Goal: Task Accomplishment & Management: Manage account settings

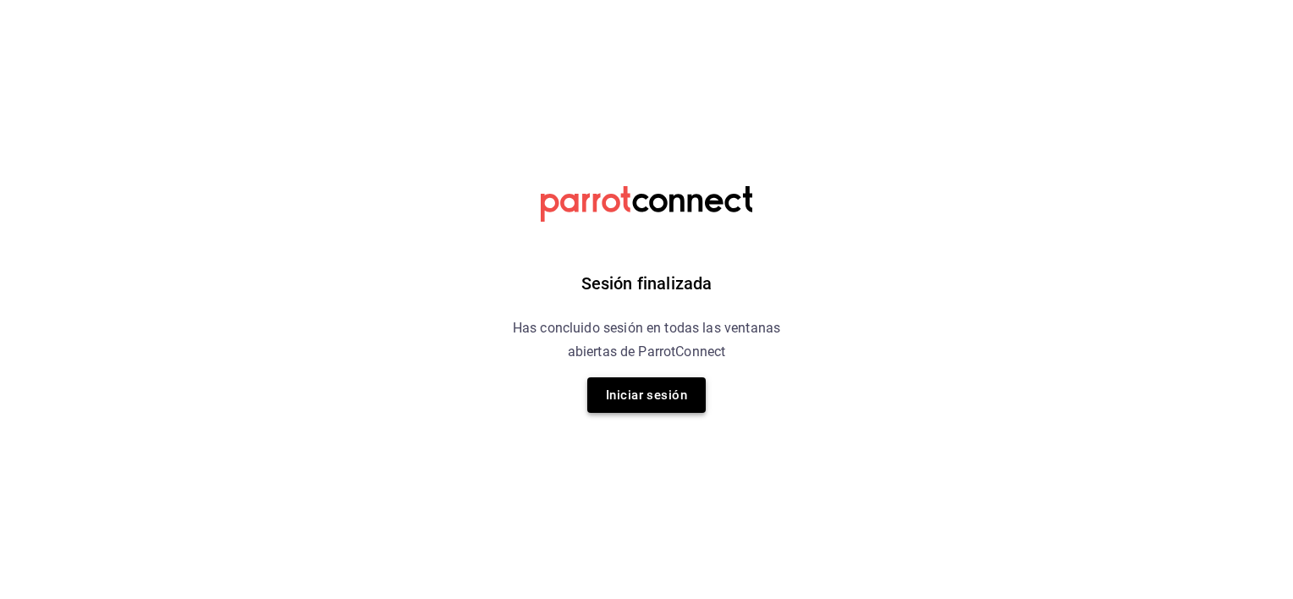
click at [636, 387] on button "Iniciar sesión" at bounding box center [646, 395] width 118 height 36
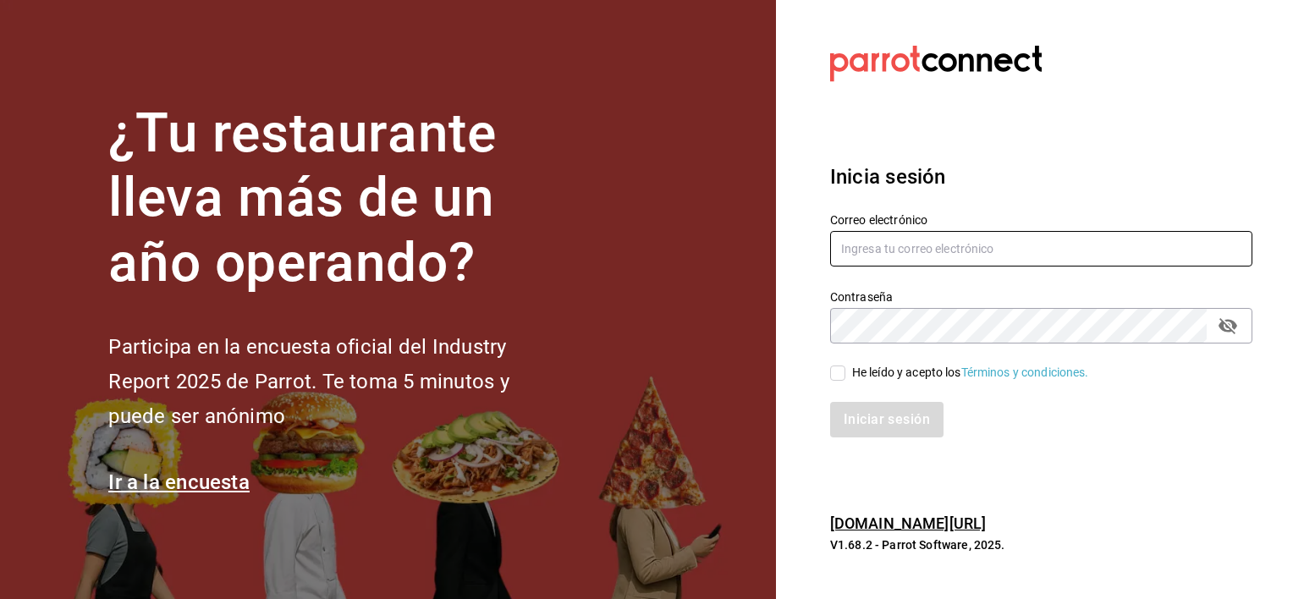
click at [909, 249] on input "text" at bounding box center [1041, 249] width 422 height 36
type input "[EMAIL_ADDRESS][DOMAIN_NAME]"
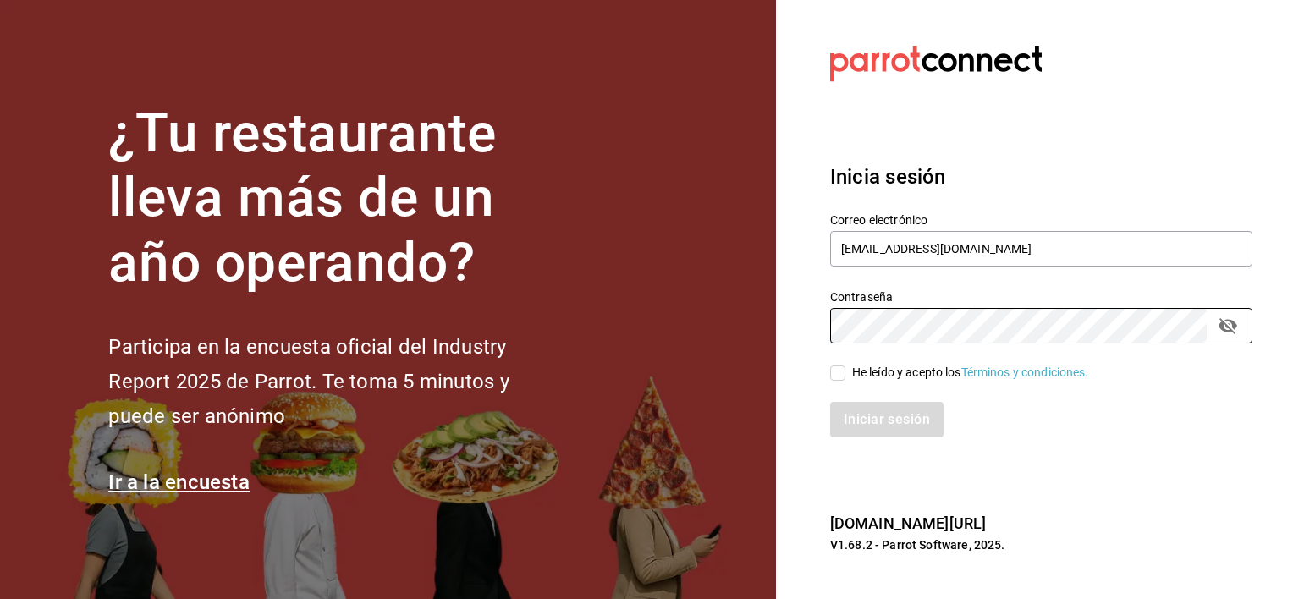
click at [836, 377] on input "He leído y acepto los Términos y condiciones." at bounding box center [837, 373] width 15 height 15
checkbox input "true"
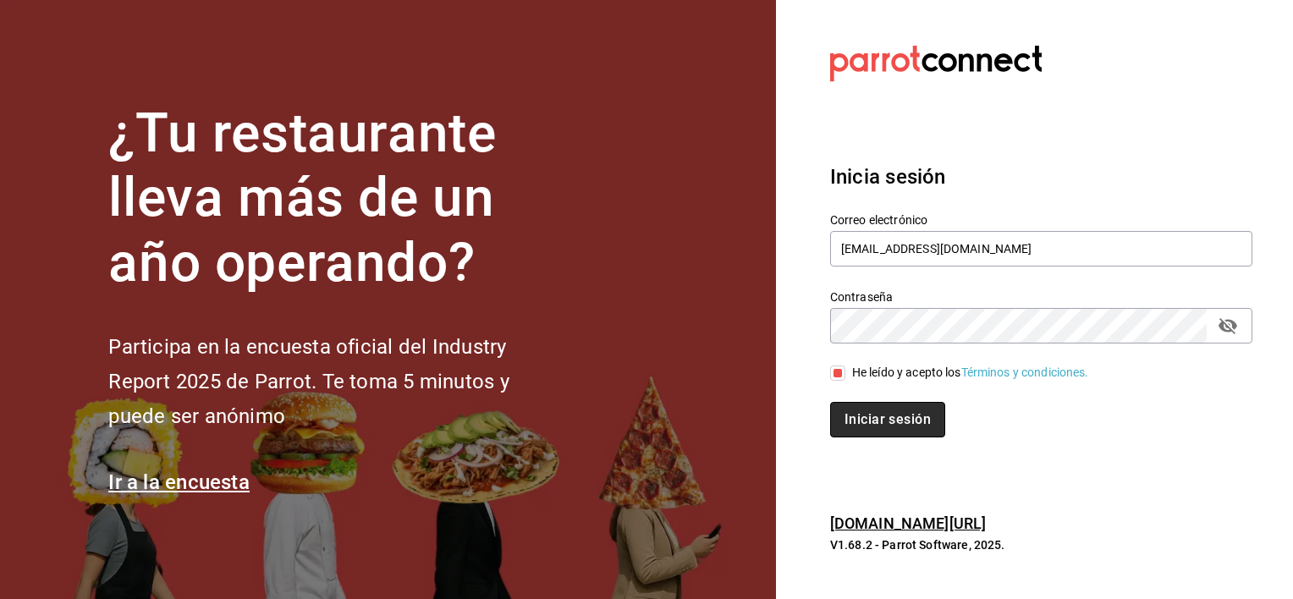
click at [875, 422] on button "Iniciar sesión" at bounding box center [887, 420] width 115 height 36
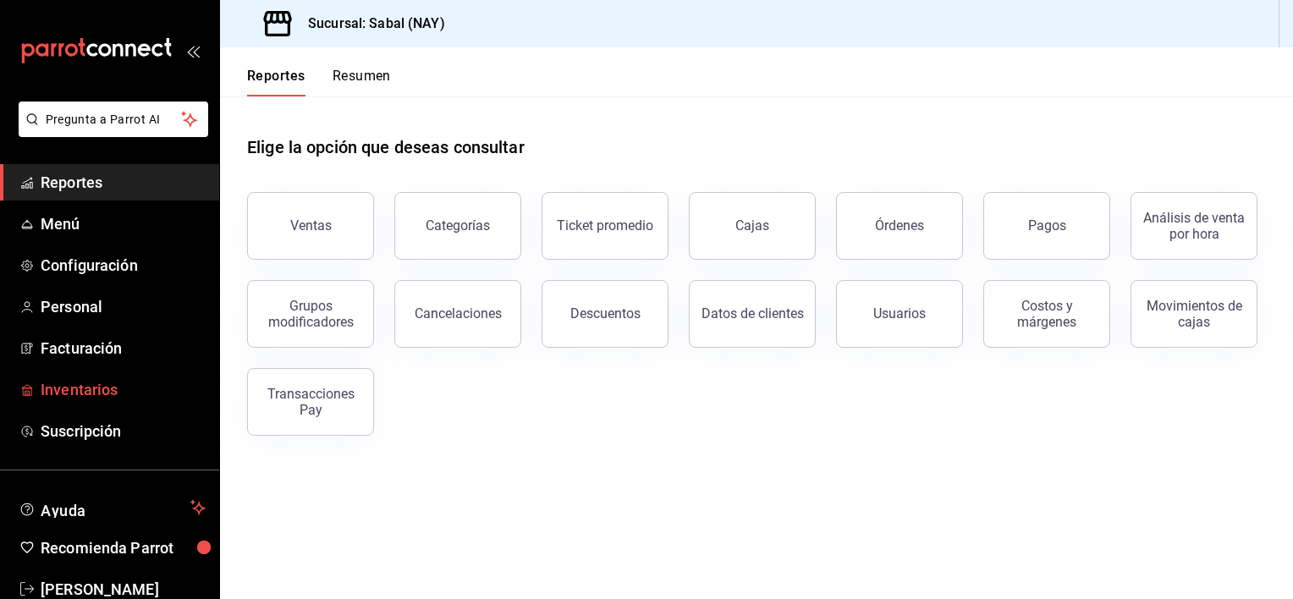
click at [71, 386] on span "Inventarios" at bounding box center [123, 389] width 165 height 23
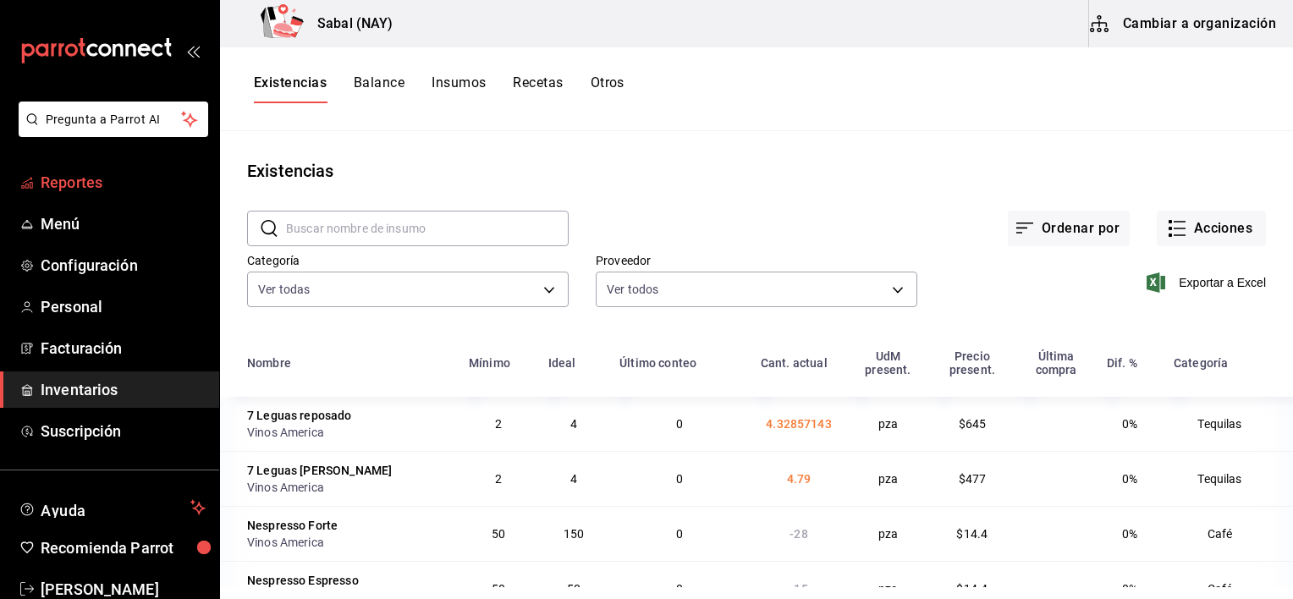
click at [71, 180] on span "Reportes" at bounding box center [123, 182] width 165 height 23
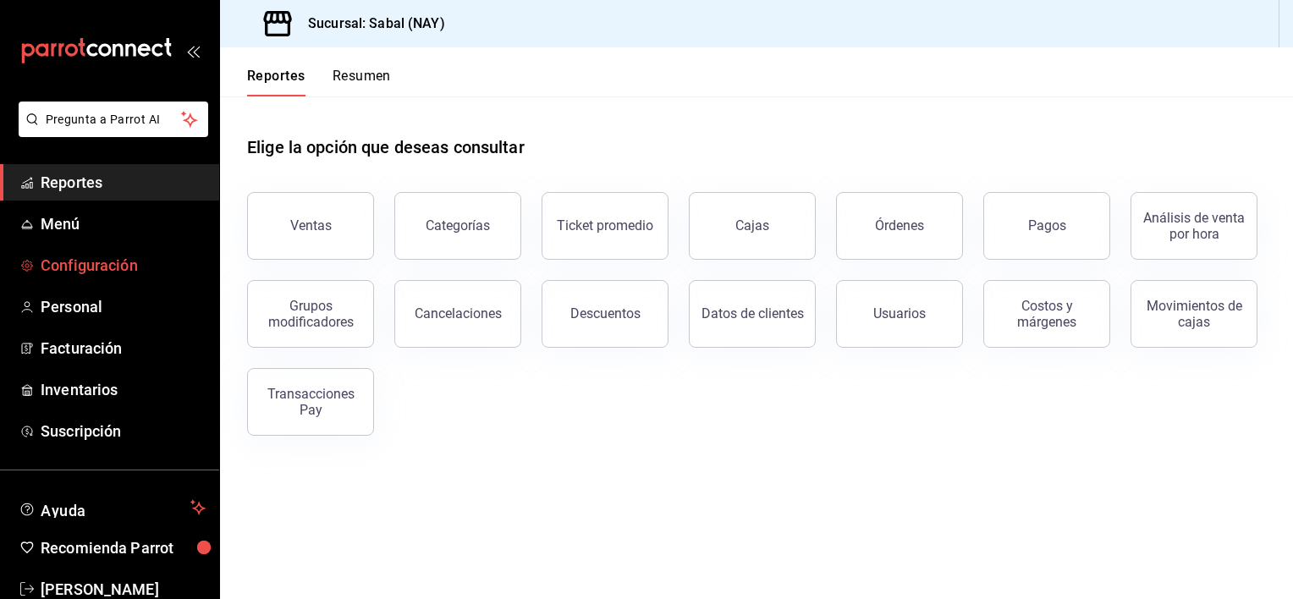
click at [77, 261] on span "Configuración" at bounding box center [123, 265] width 165 height 23
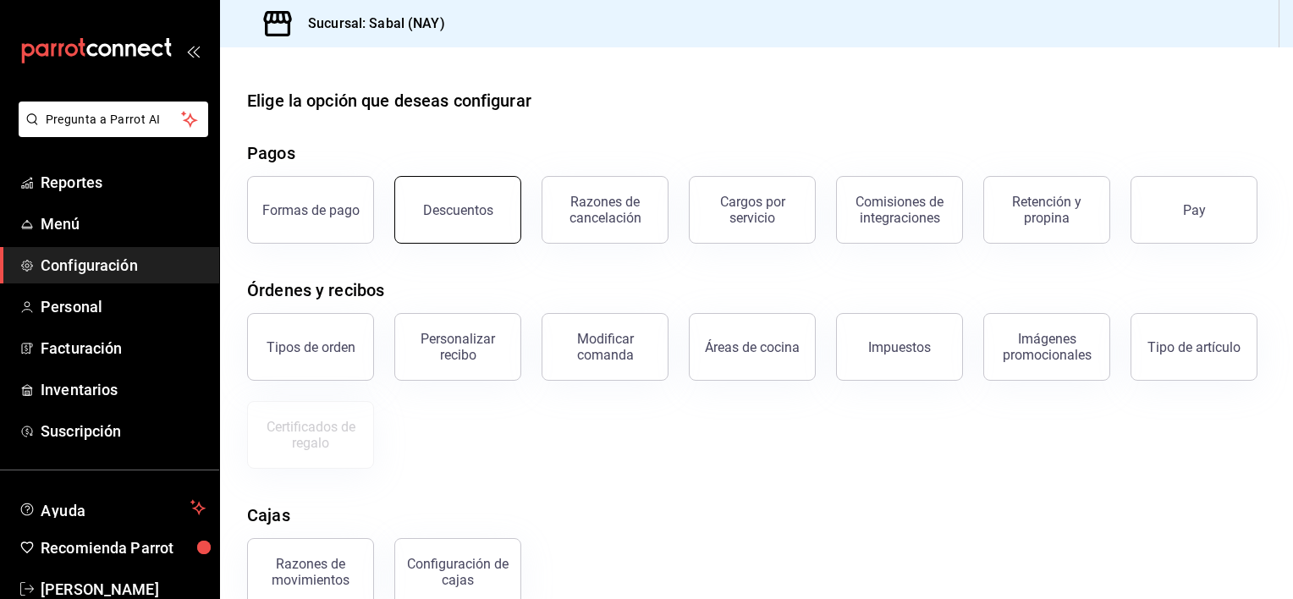
click at [494, 224] on button "Descuentos" at bounding box center [457, 210] width 127 height 68
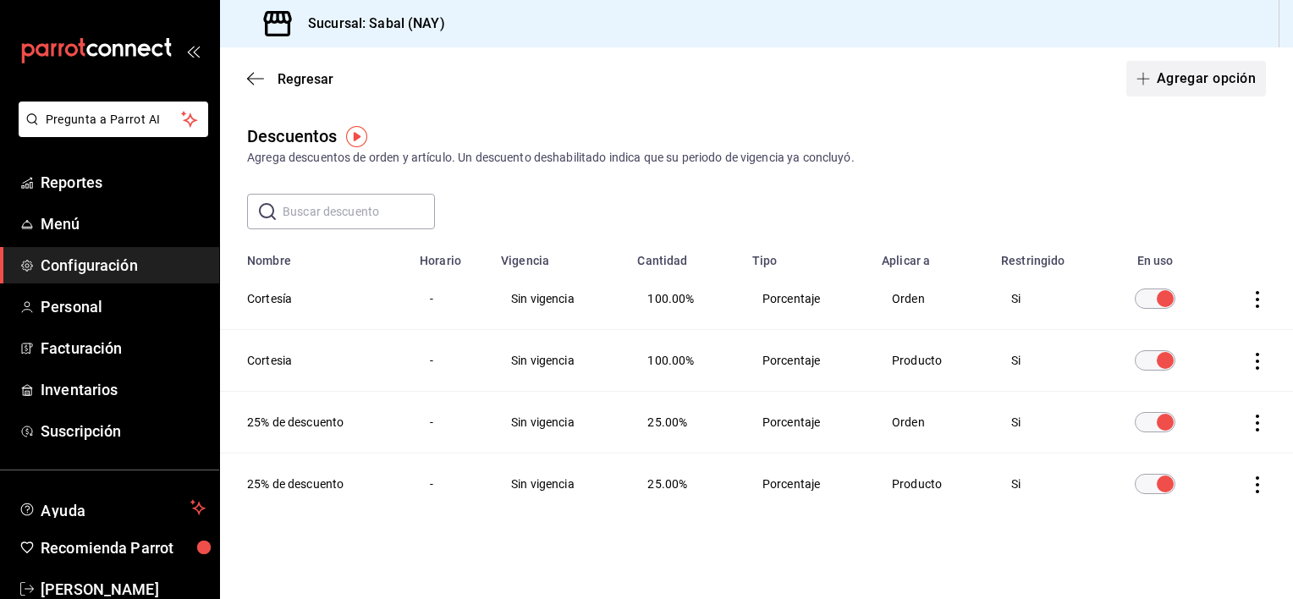
click at [1182, 82] on button "Agregar opción" at bounding box center [1196, 79] width 140 height 36
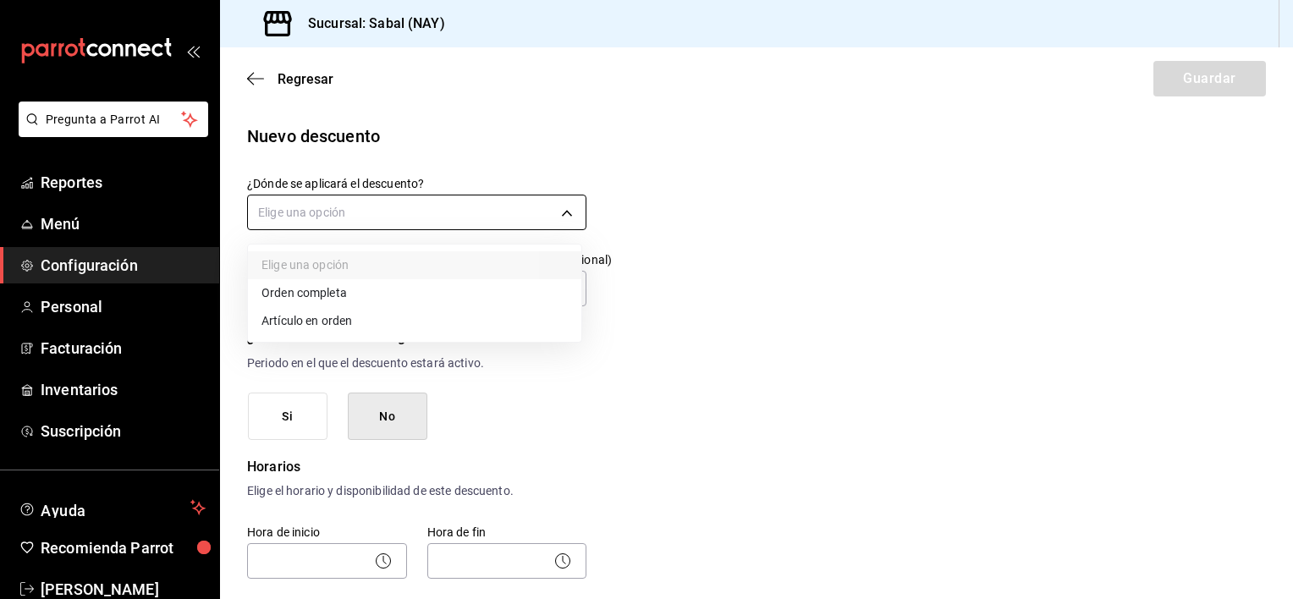
click at [352, 229] on body "Pregunta a Parrot AI Reportes Menú Configuración Personal Facturación Inventari…" at bounding box center [646, 299] width 1293 height 599
click at [316, 322] on li "Artículo en orden" at bounding box center [414, 321] width 333 height 28
type input "ORDER_ITEM"
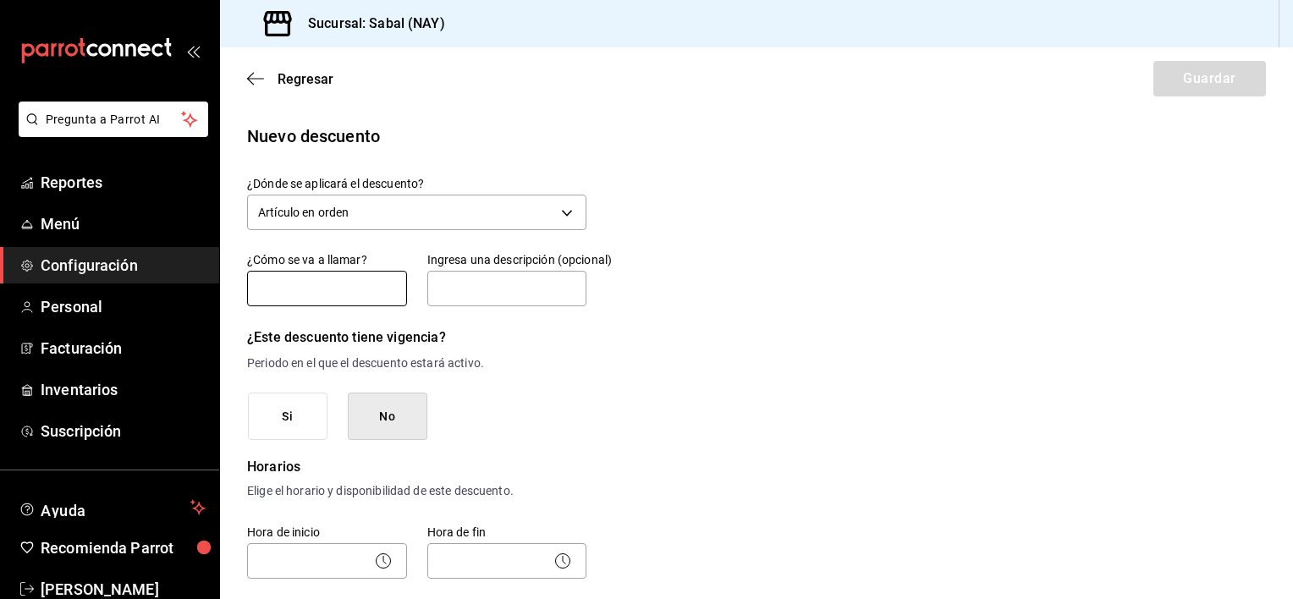
click at [311, 294] on input "text" at bounding box center [327, 289] width 160 height 36
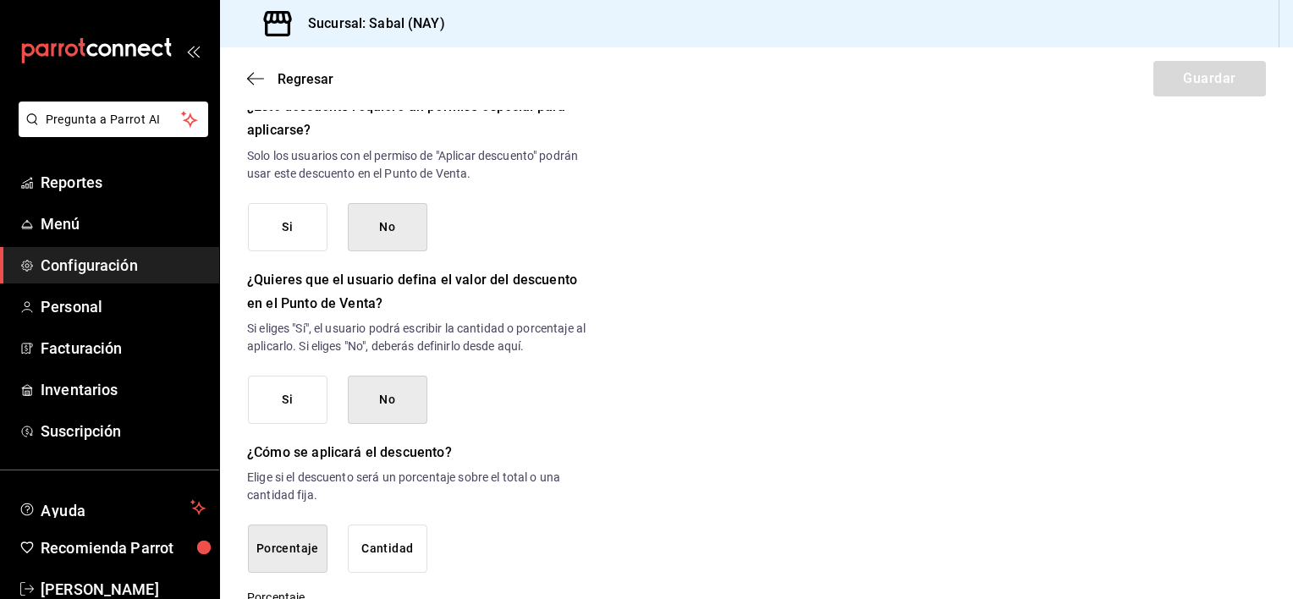
scroll to position [739, 0]
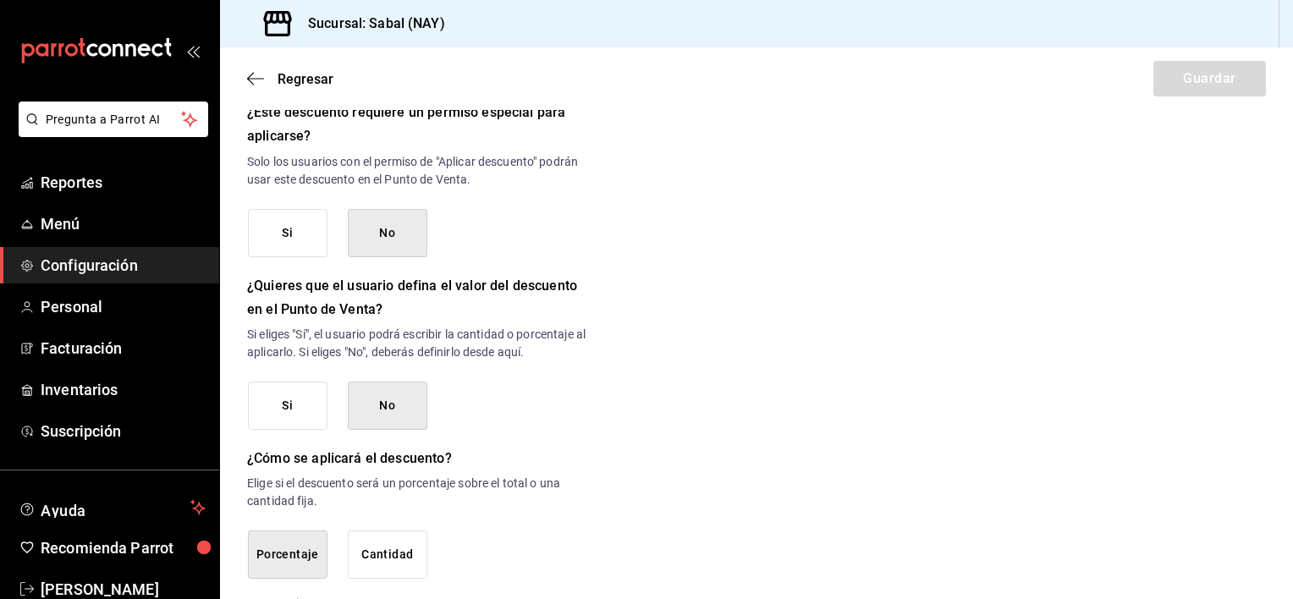
type input "Cupón descuento"
click at [303, 411] on button "Si" at bounding box center [288, 406] width 80 height 48
click at [386, 567] on button "Cantidad" at bounding box center [388, 555] width 80 height 48
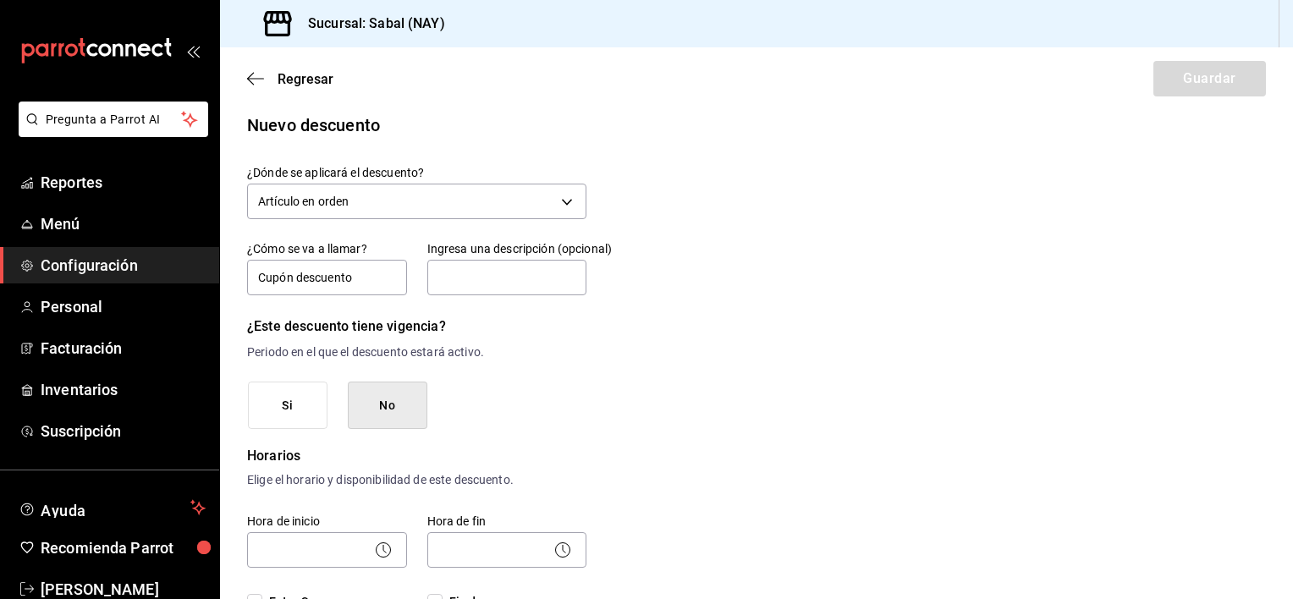
scroll to position [0, 0]
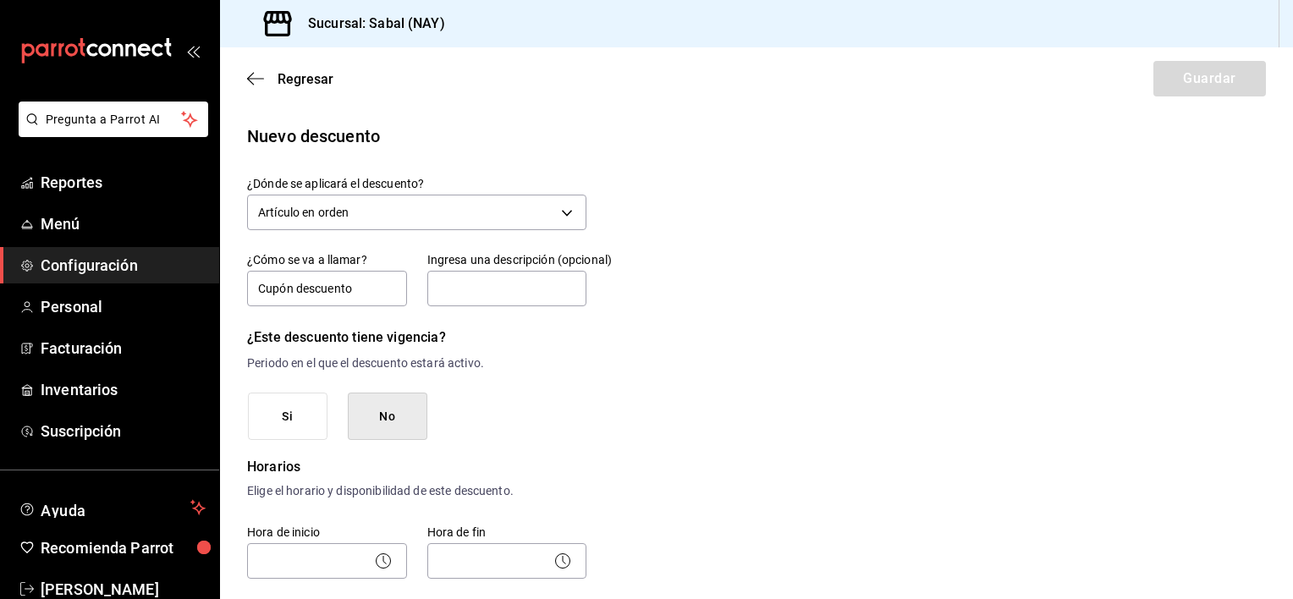
click at [410, 413] on button "No" at bounding box center [388, 417] width 80 height 48
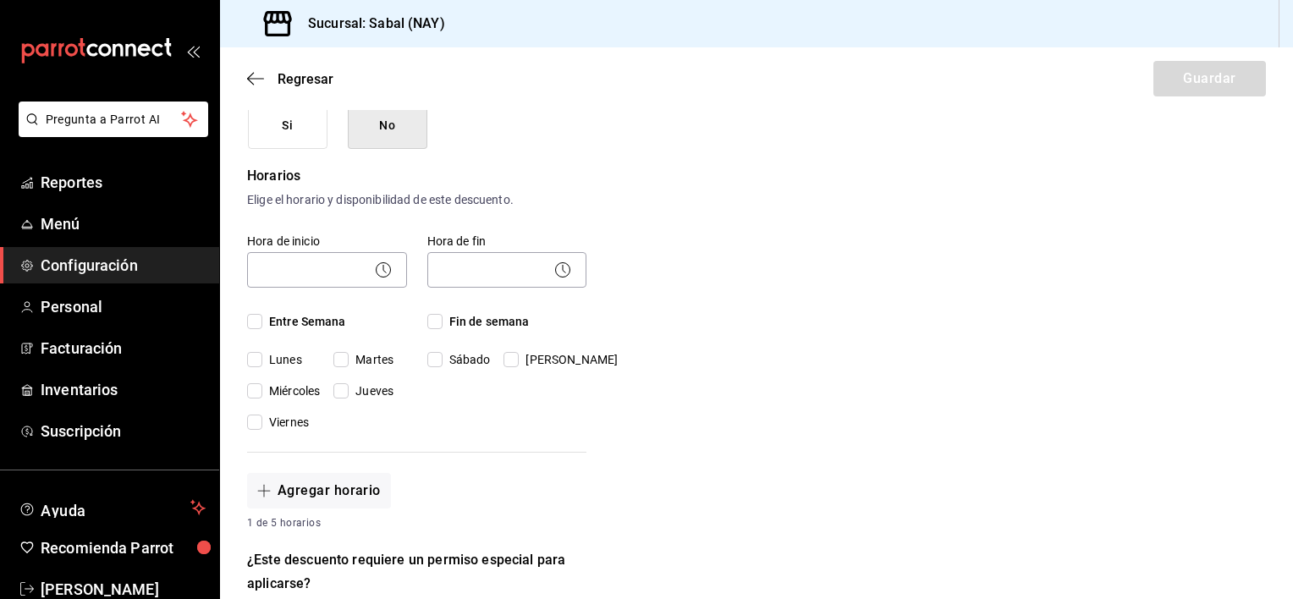
scroll to position [293, 0]
click at [250, 323] on input "Entre Semana" at bounding box center [254, 319] width 15 height 15
checkbox input "true"
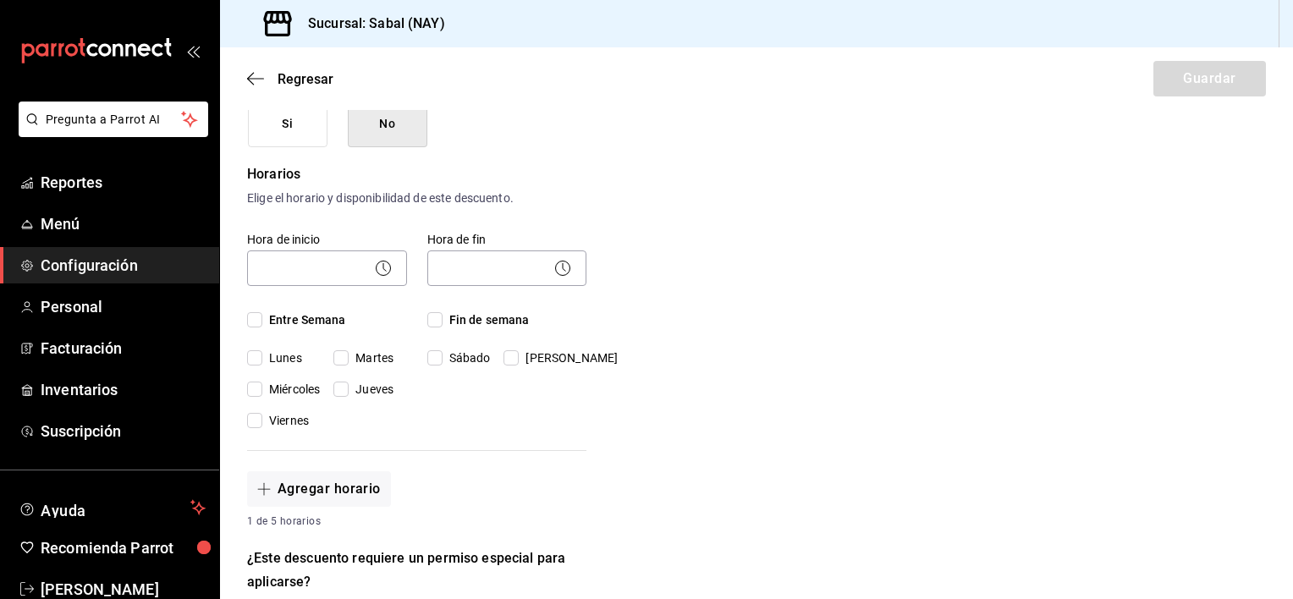
checkbox input "true"
click at [433, 316] on input "Fin de semana" at bounding box center [434, 319] width 15 height 15
checkbox input "true"
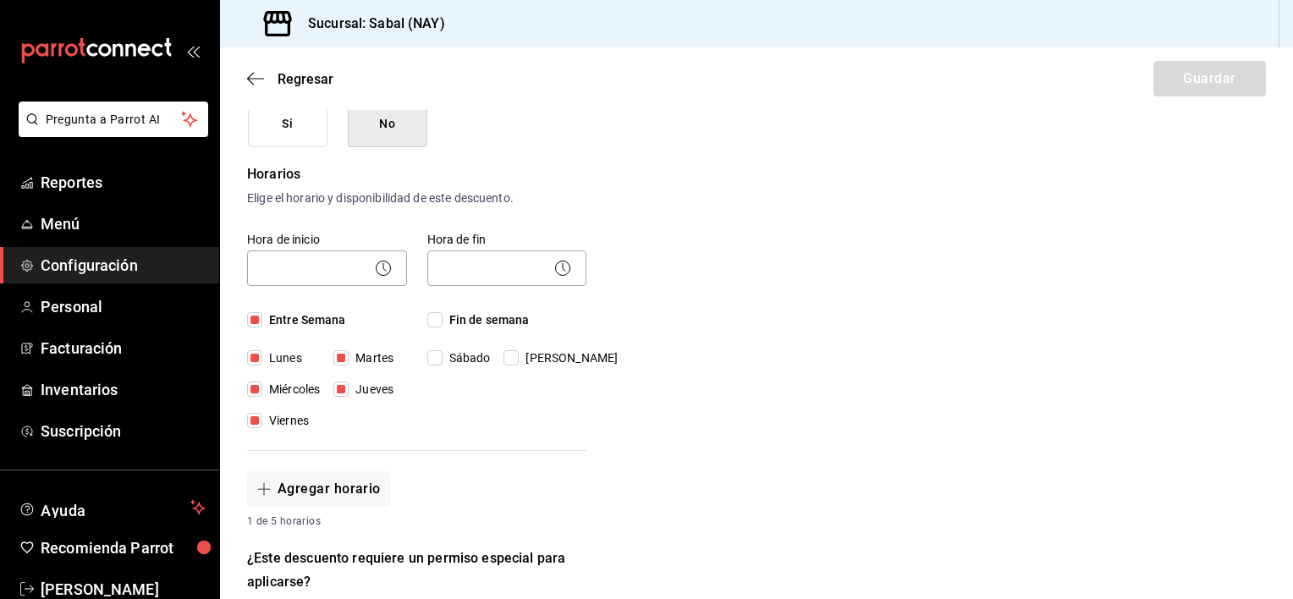
checkbox input "true"
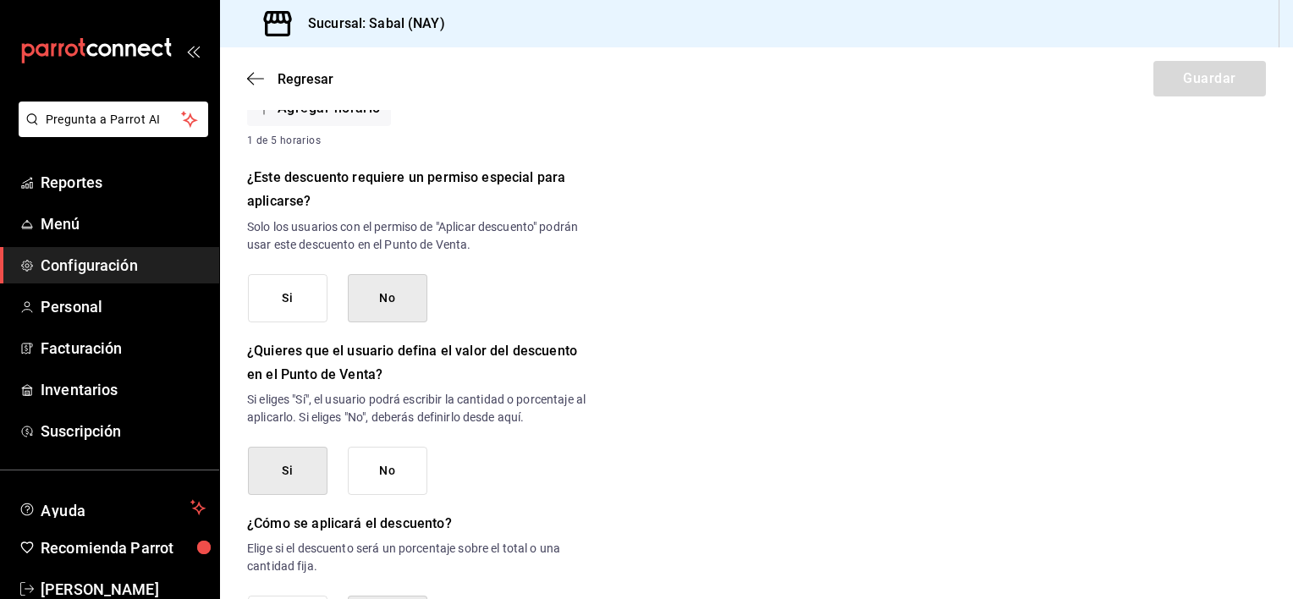
scroll to position [761, 0]
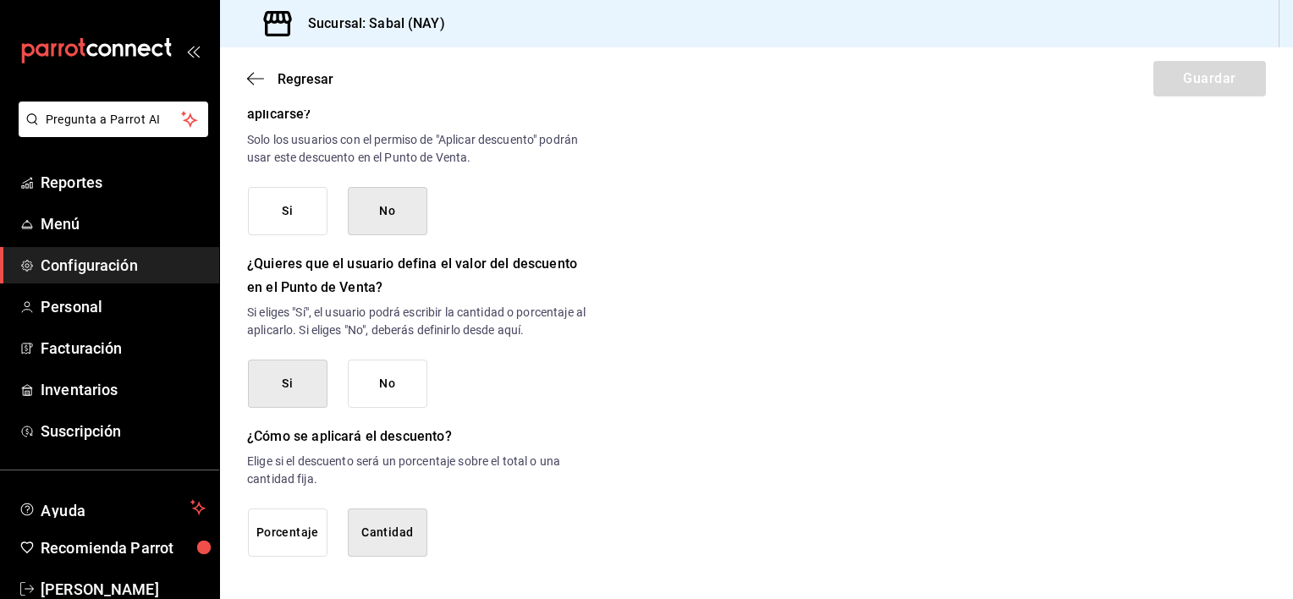
click at [382, 536] on button "Cantidad" at bounding box center [388, 533] width 80 height 48
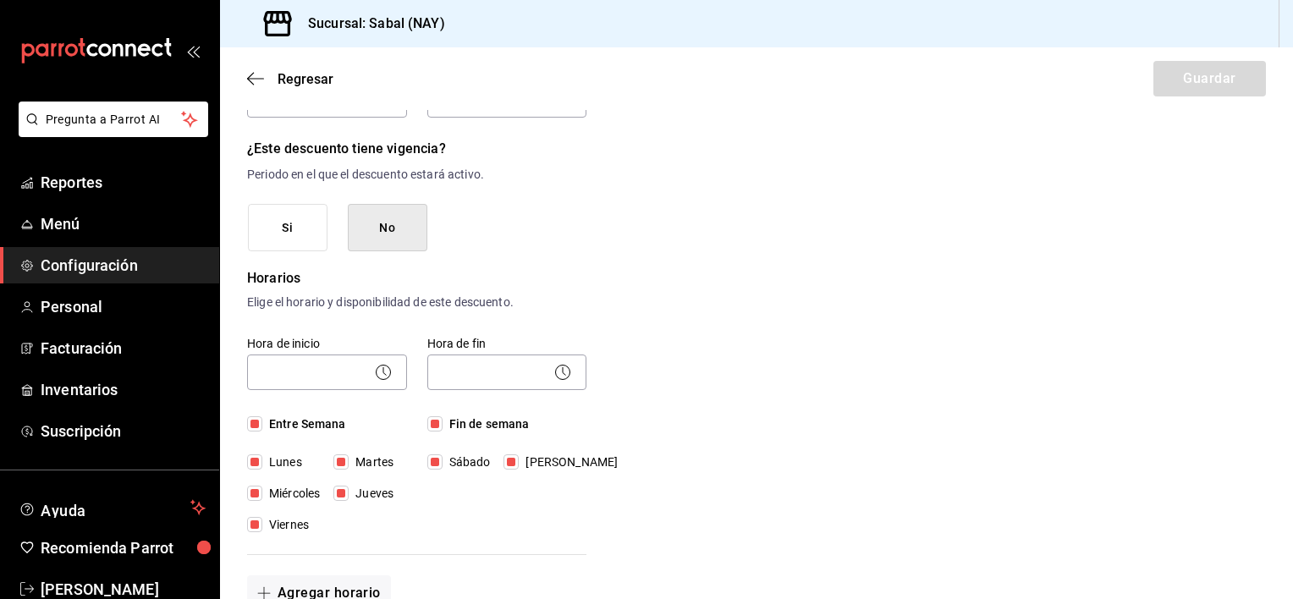
scroll to position [0, 0]
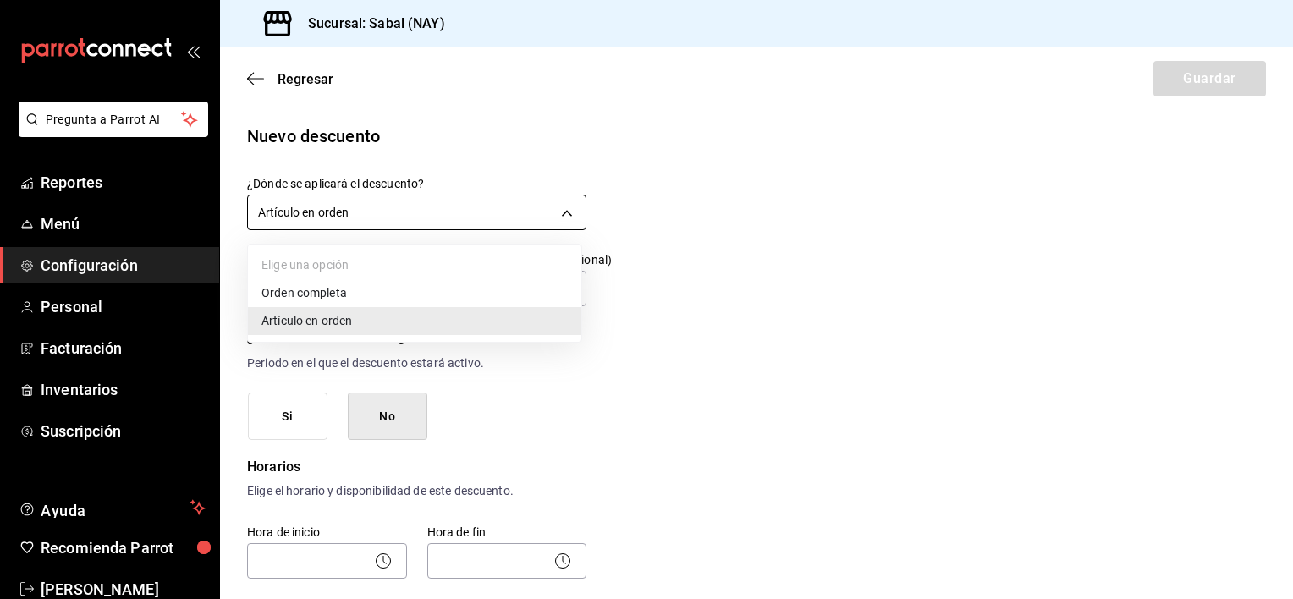
click at [440, 217] on body "Pregunta a Parrot AI Reportes Menú Configuración Personal Facturación Inventari…" at bounding box center [646, 299] width 1293 height 599
click at [316, 291] on li "Orden completa" at bounding box center [414, 293] width 333 height 28
type input "ORDER"
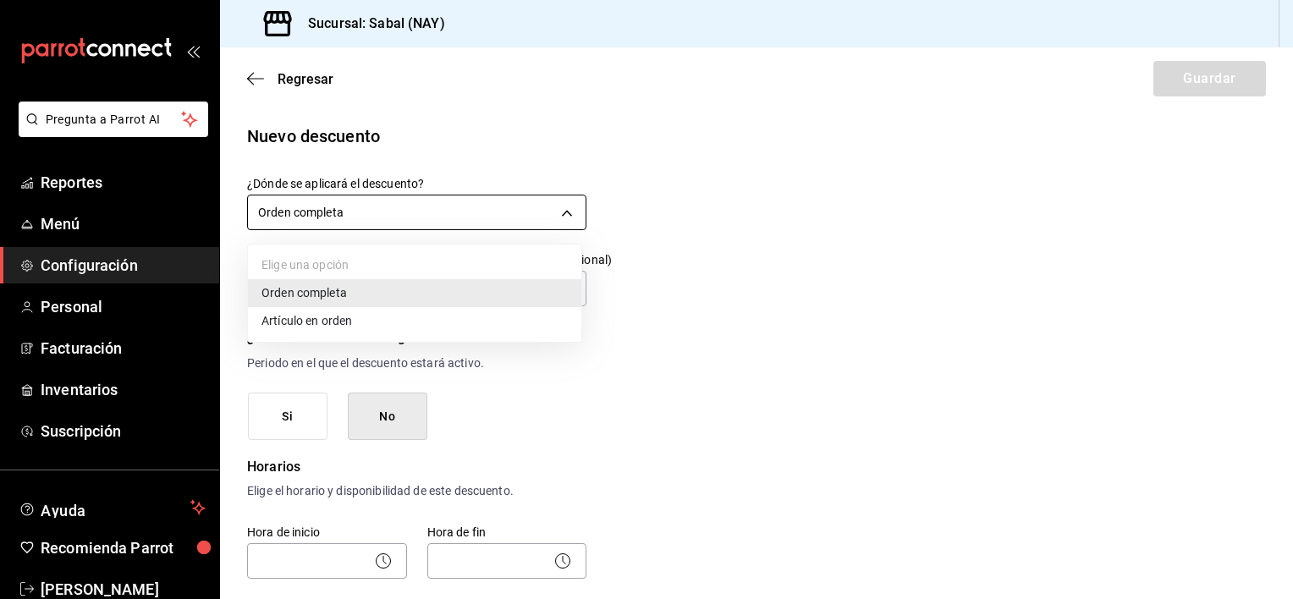
click at [373, 226] on body "Pregunta a Parrot AI Reportes Menú Configuración Personal Facturación Inventari…" at bounding box center [646, 299] width 1293 height 599
click at [352, 294] on li "Orden completa" at bounding box center [414, 293] width 333 height 28
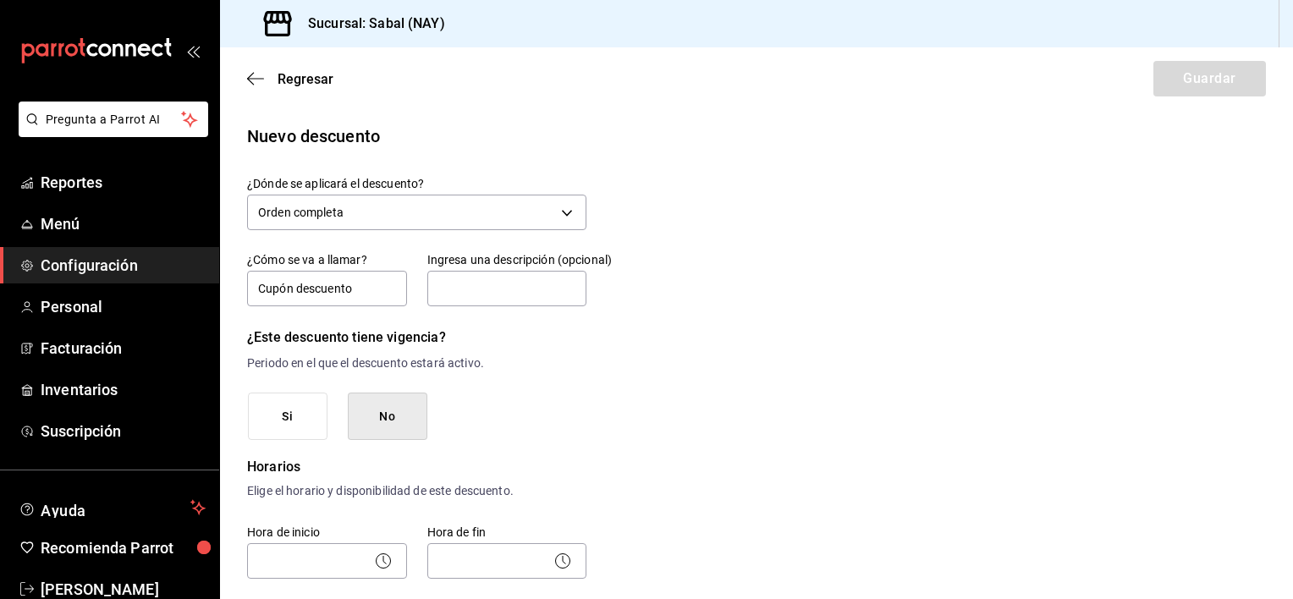
click at [379, 567] on circle at bounding box center [383, 560] width 14 height 14
click at [311, 564] on body "Pregunta a Parrot AI Reportes Menú Configuración Personal Facturación Inventari…" at bounding box center [646, 299] width 1293 height 599
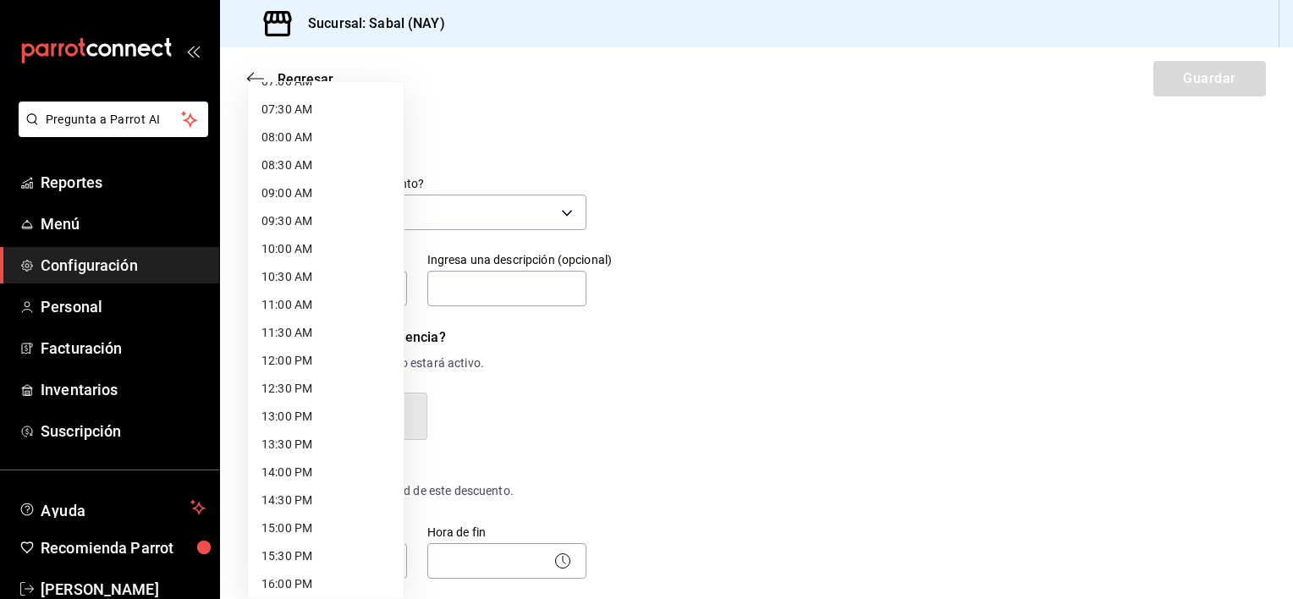
scroll to position [417, 0]
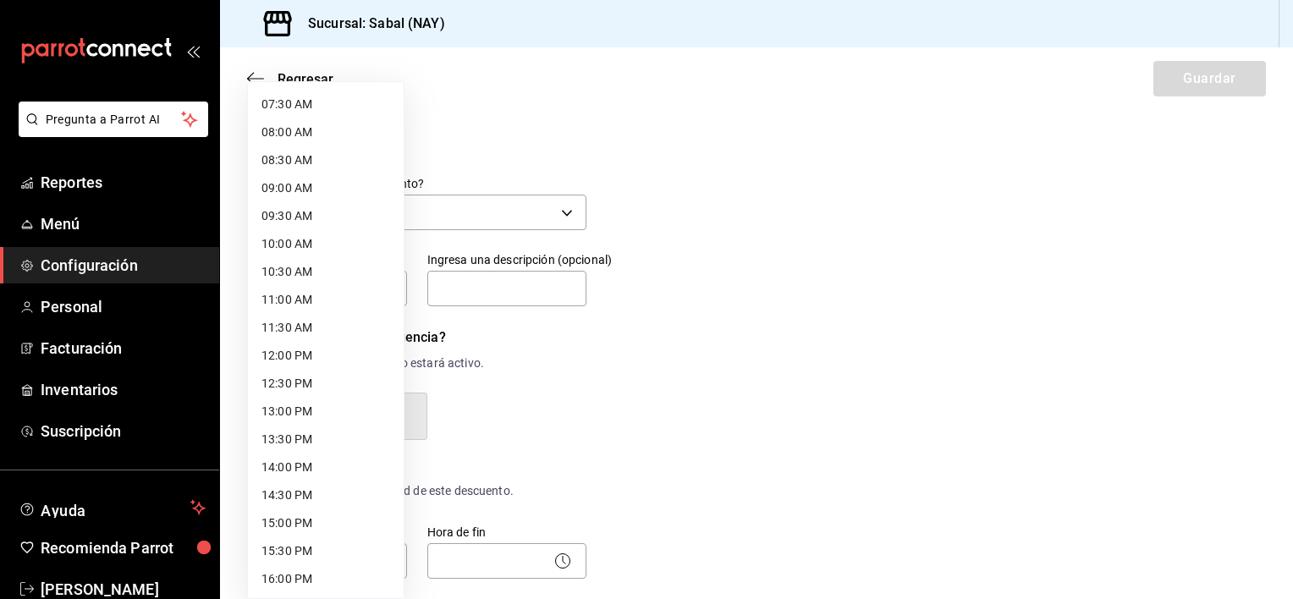
click at [264, 322] on li "11:30 AM" at bounding box center [326, 328] width 156 height 28
type input "11:30"
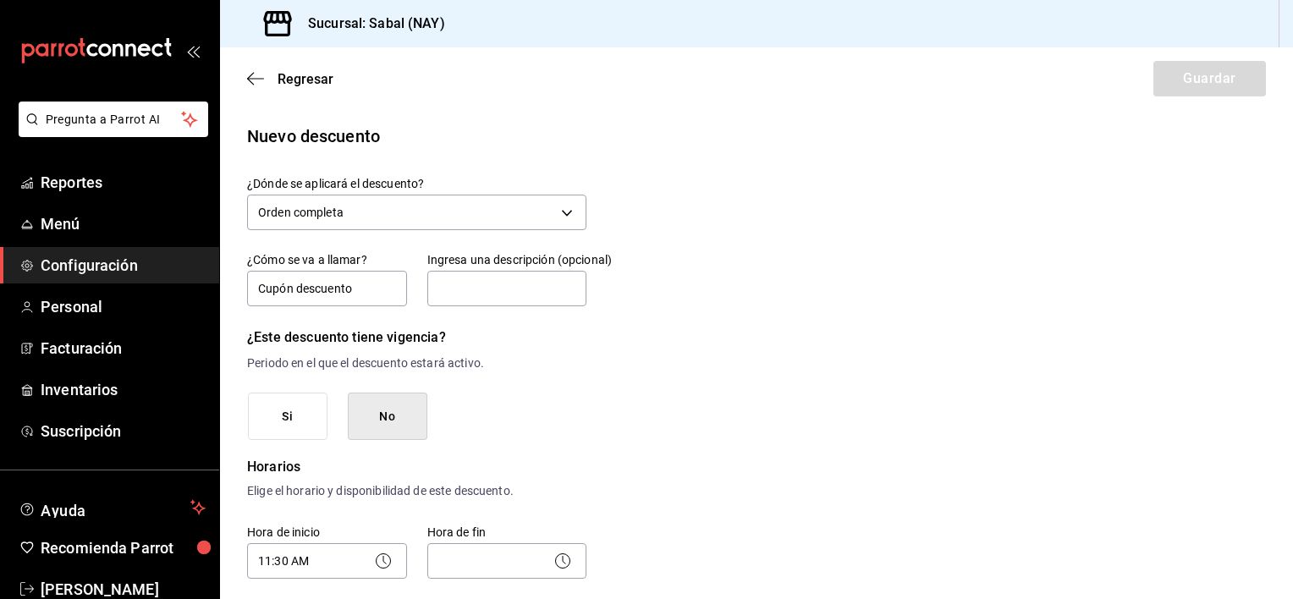
click at [563, 562] on icon at bounding box center [564, 560] width 3 height 8
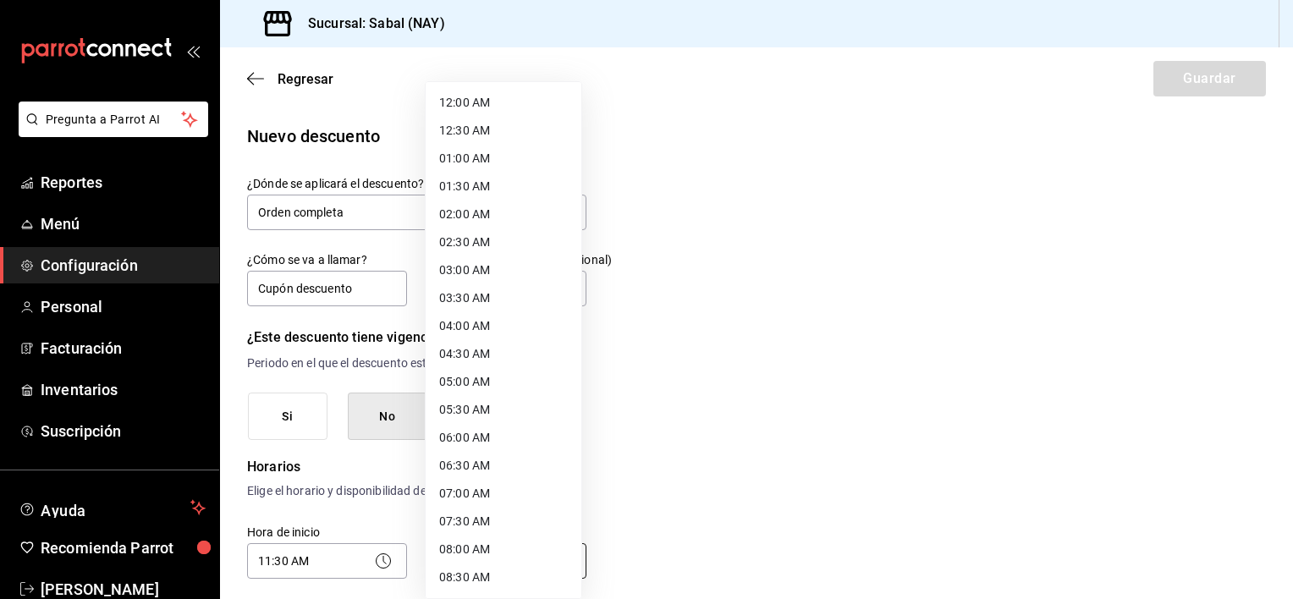
click at [525, 562] on body "Pregunta a Parrot AI Reportes Menú Configuración Personal Facturación Inventari…" at bounding box center [646, 299] width 1293 height 599
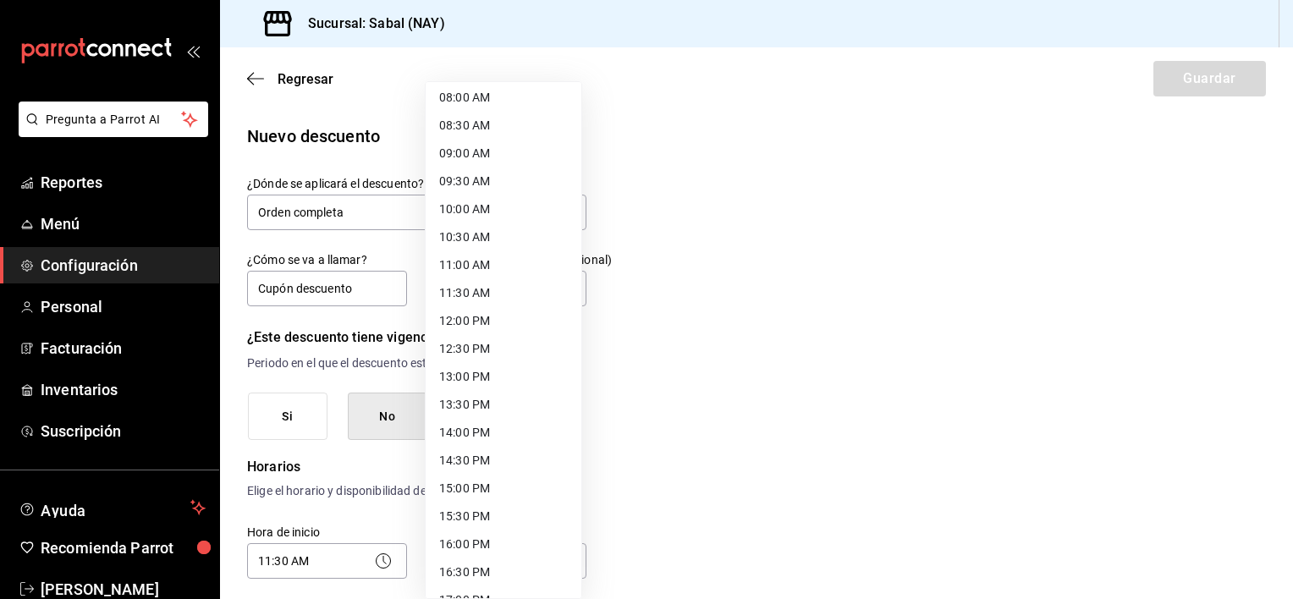
scroll to position [865, 0]
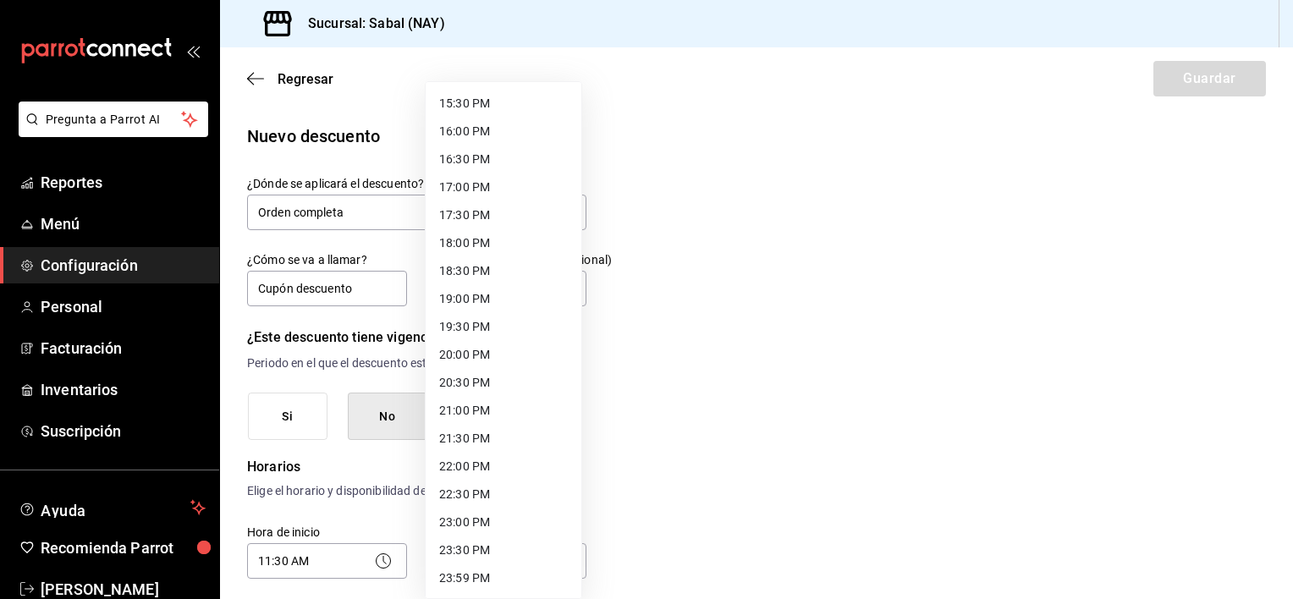
click at [468, 353] on li "20:00 PM" at bounding box center [504, 355] width 156 height 28
type input "20:00"
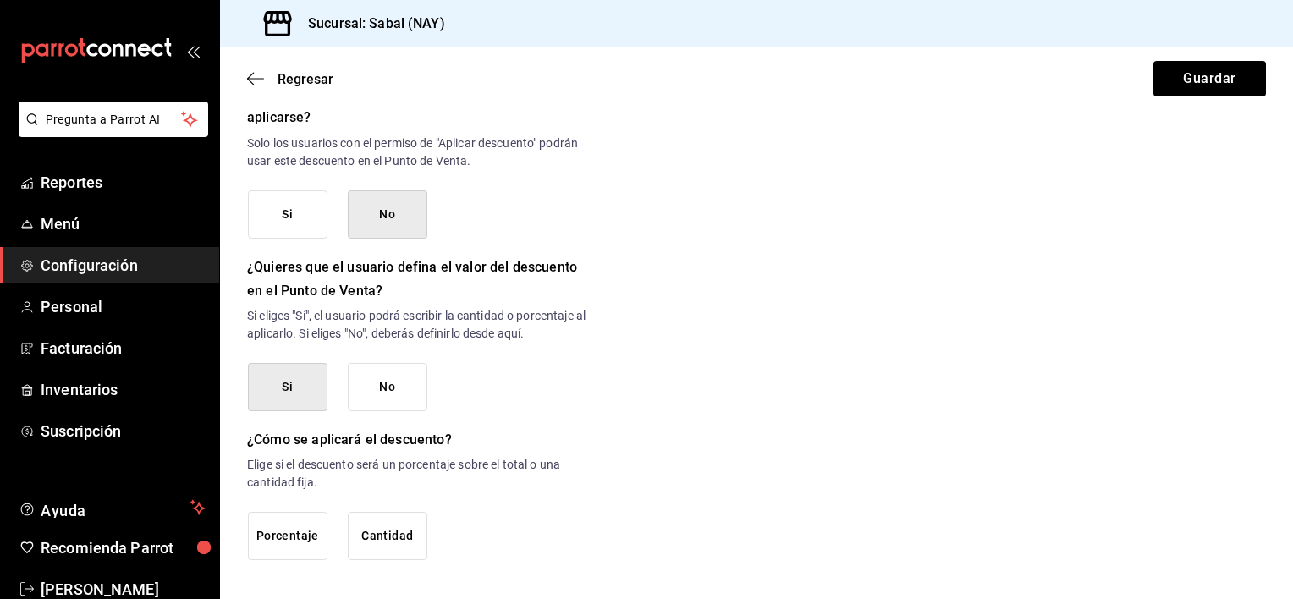
scroll to position [761, 0]
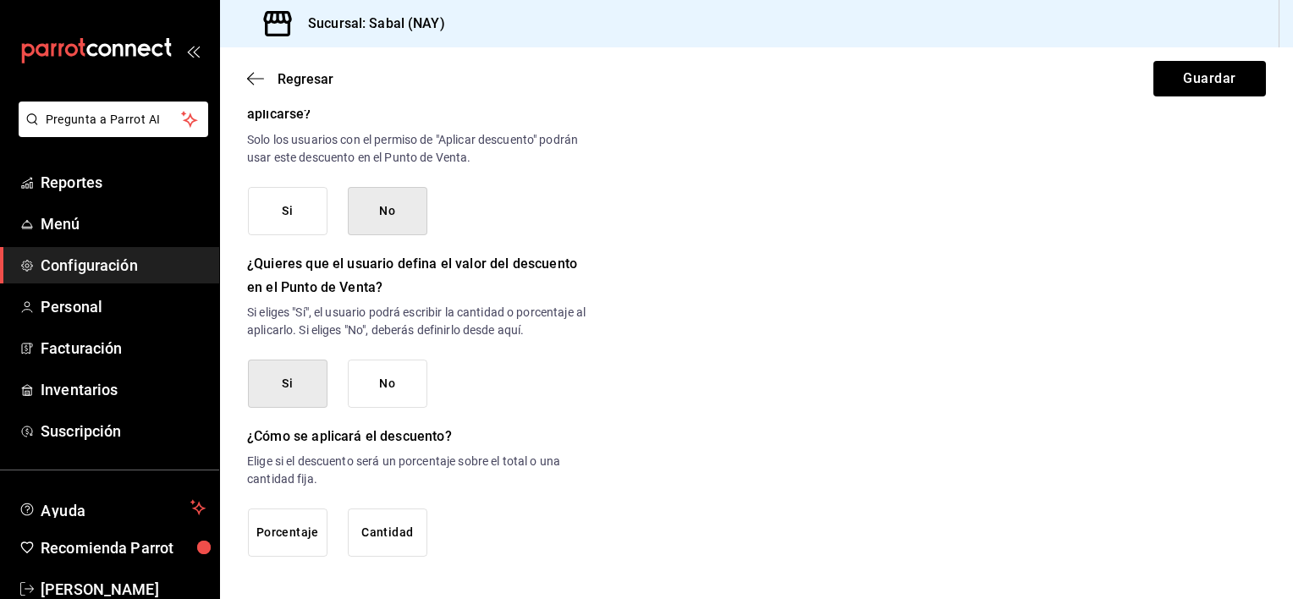
click at [379, 530] on button "Cantidad" at bounding box center [388, 533] width 80 height 48
click at [1188, 76] on button "Guardar" at bounding box center [1209, 79] width 113 height 36
